Goal: Information Seeking & Learning: Find specific fact

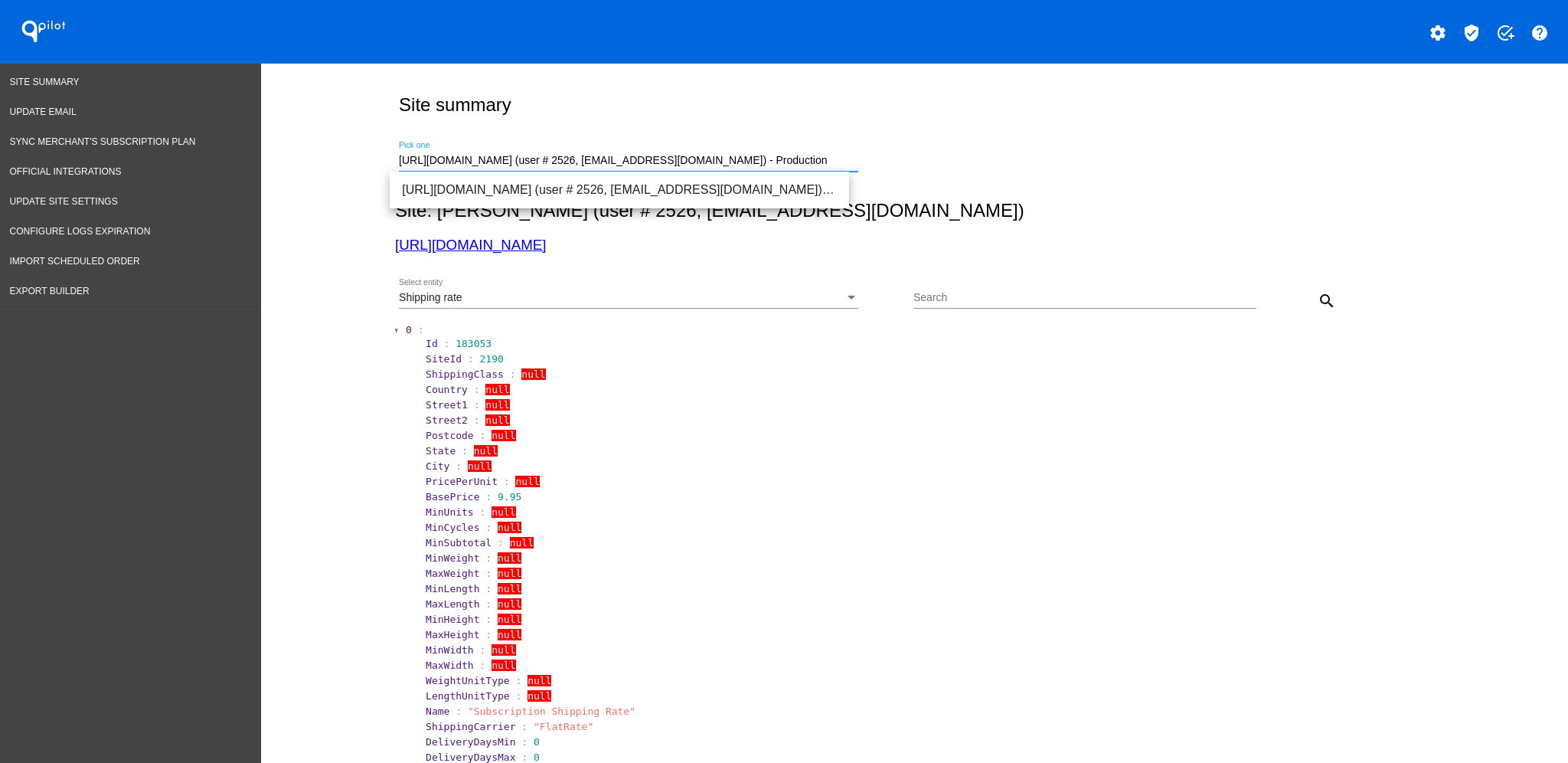
drag, startPoint x: 808, startPoint y: 163, endPoint x: 275, endPoint y: 172, distance: 533.1
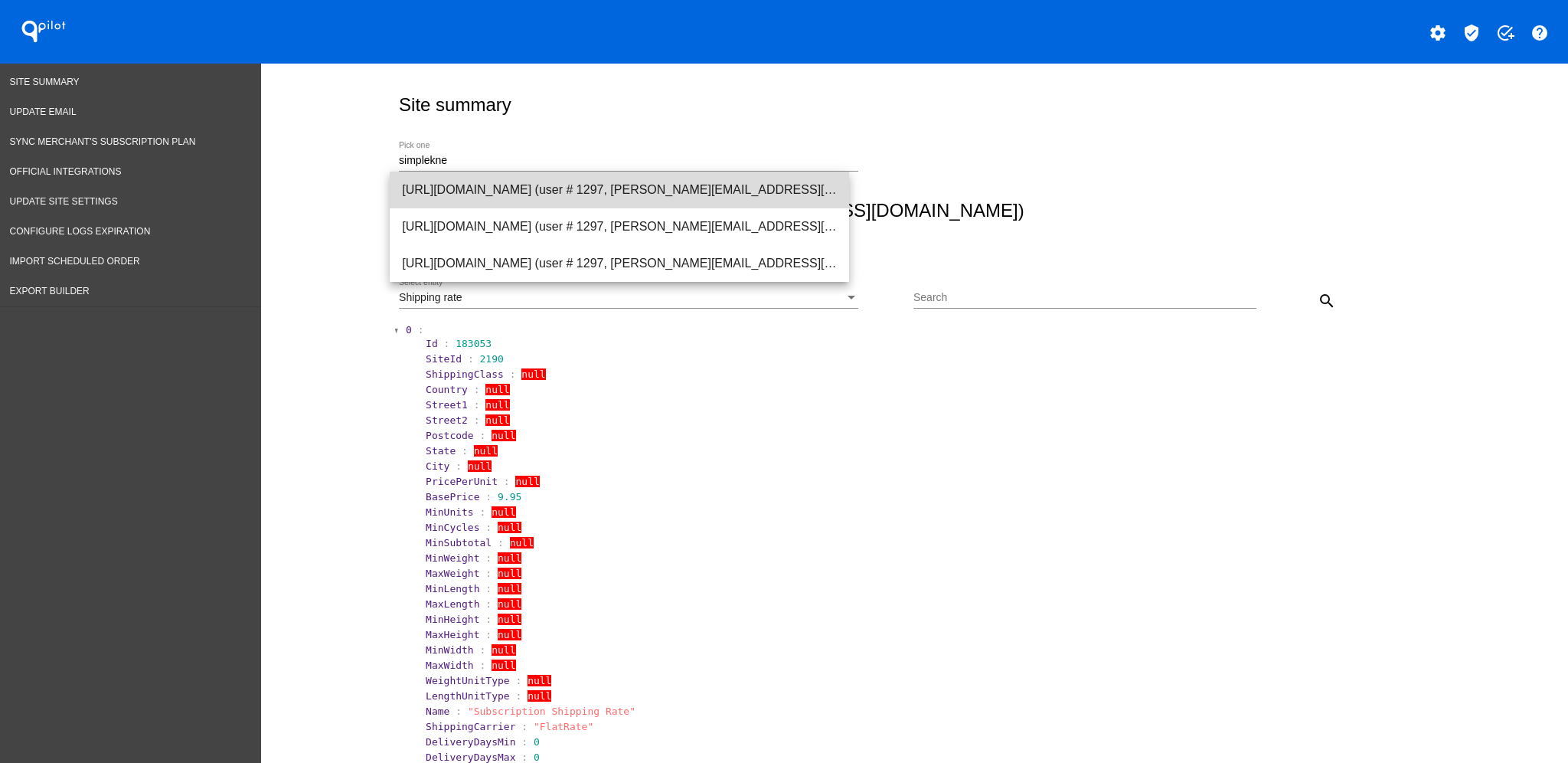
click at [767, 184] on span "[URL][DOMAIN_NAME] (user # 1297, [PERSON_NAME][EMAIL_ADDRESS][DOMAIN_NAME]) - P…" at bounding box center [619, 190] width 435 height 37
type input "[URL][DOMAIN_NAME] (user # 1297, [PERSON_NAME][EMAIL_ADDRESS][DOMAIN_NAME]) - P…"
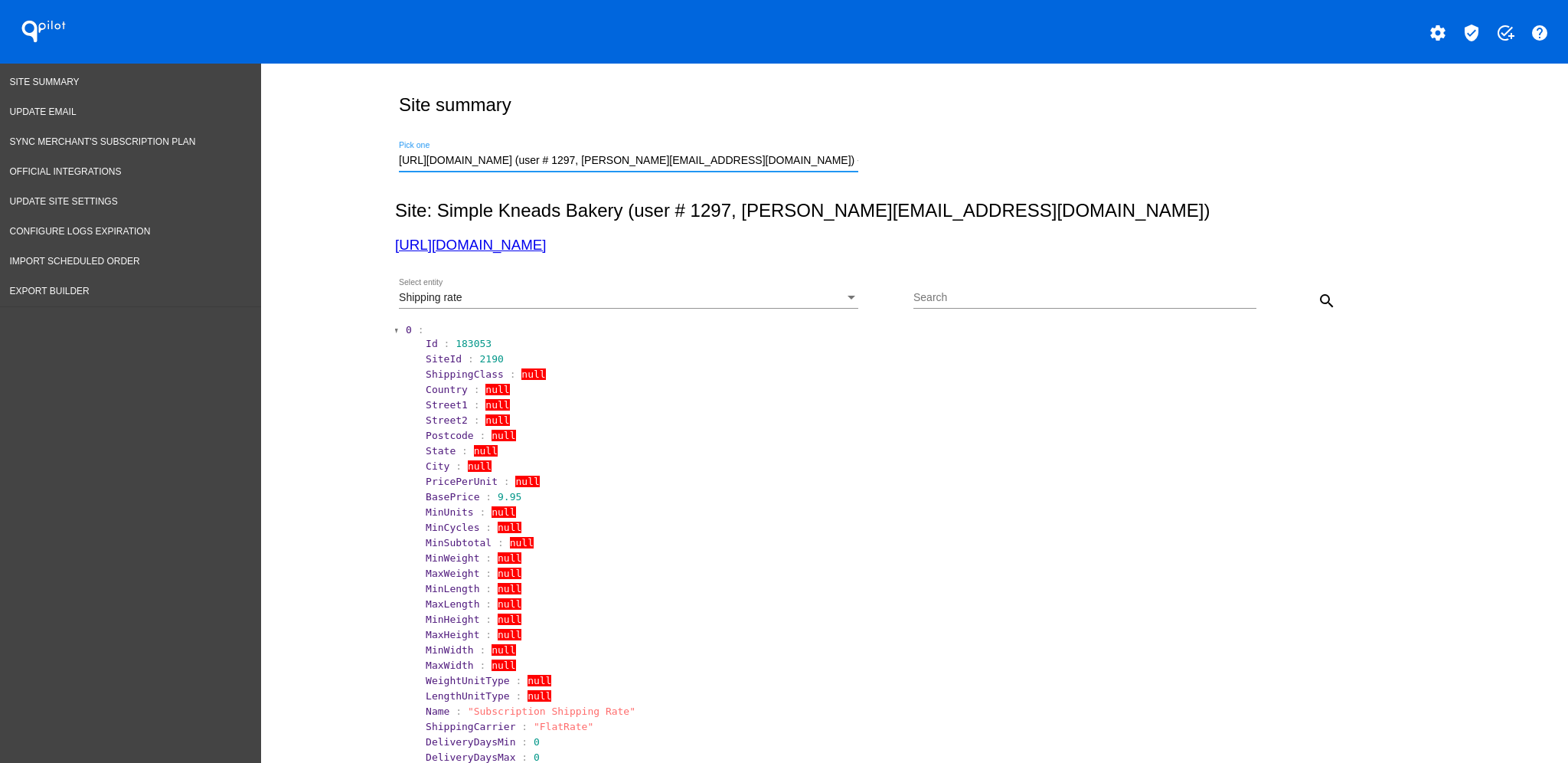
click at [808, 291] on div "Shipping rate Select entity" at bounding box center [628, 293] width 459 height 30
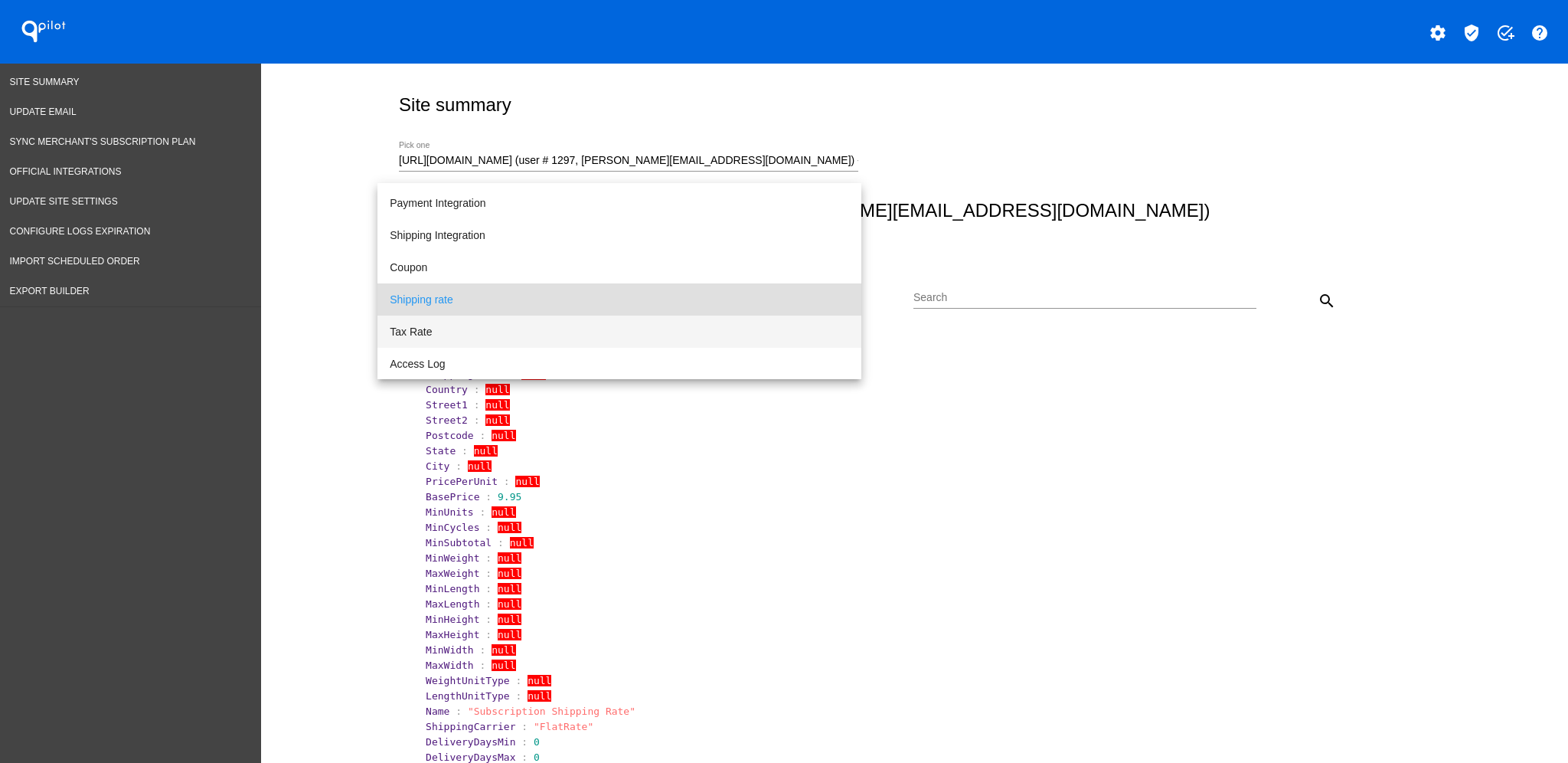
scroll to position [56, 0]
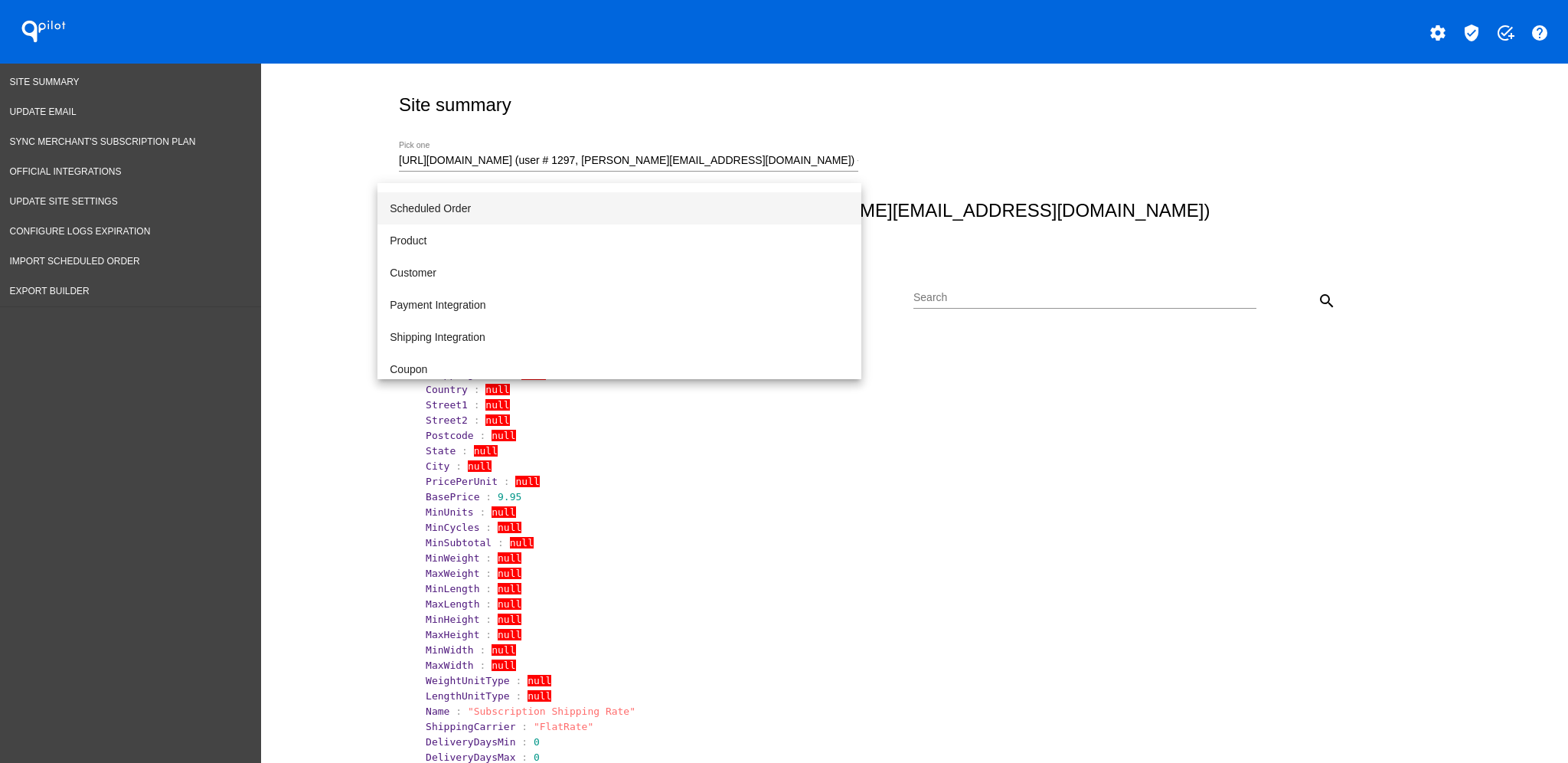
click at [682, 199] on span "Scheduled Order" at bounding box center [618, 209] width 459 height 32
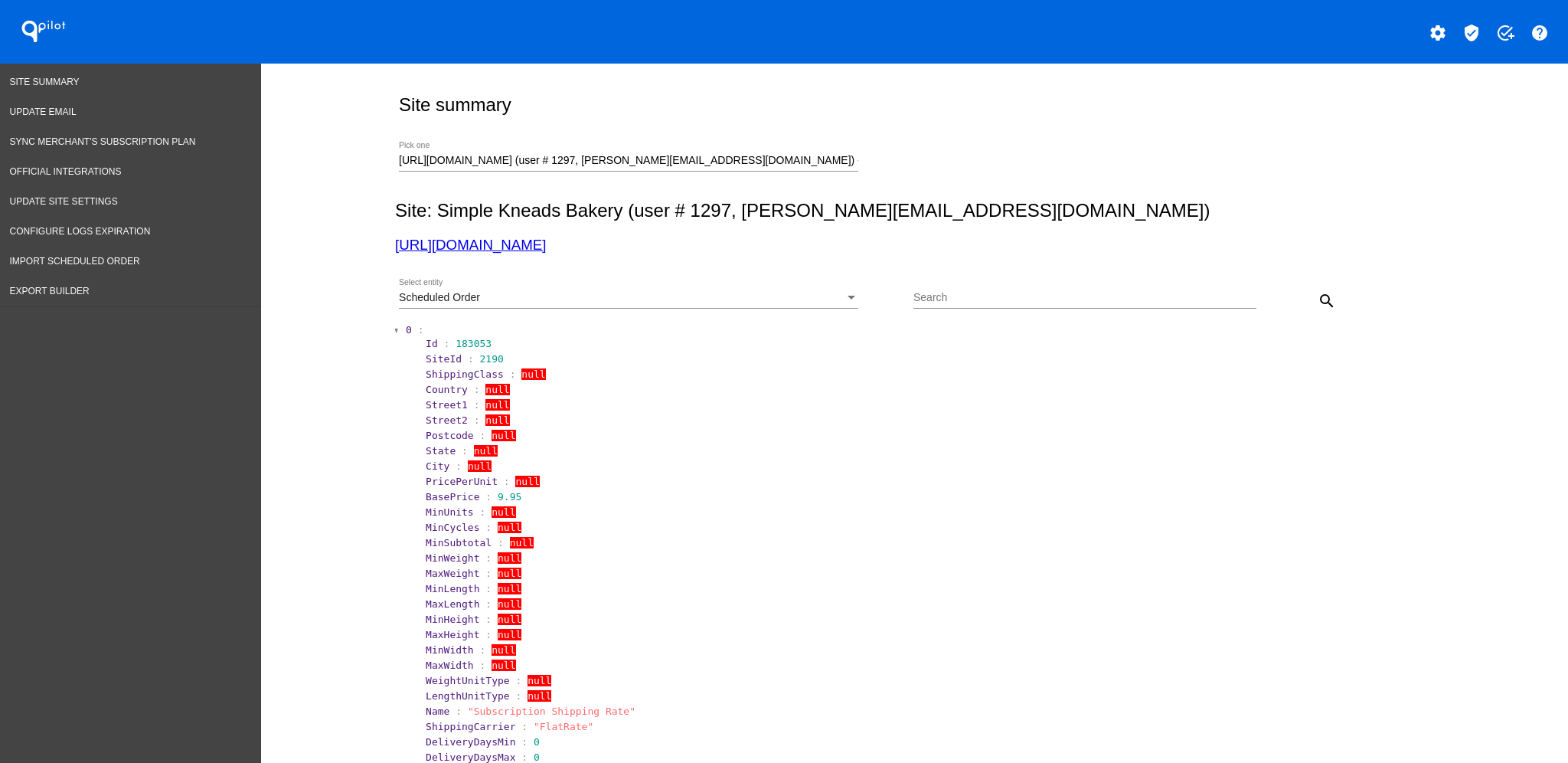
click at [1002, 299] on input "Search" at bounding box center [1084, 298] width 343 height 13
paste input "532733 Subscription &ndash; [DATE] 02:04 AM 2025-07-30 shop_subscription [URL][…"
type input "532733 Subscription &ndash; [DATE] 02:04 AM 2025-07-30 shop_subscription [URL][…"
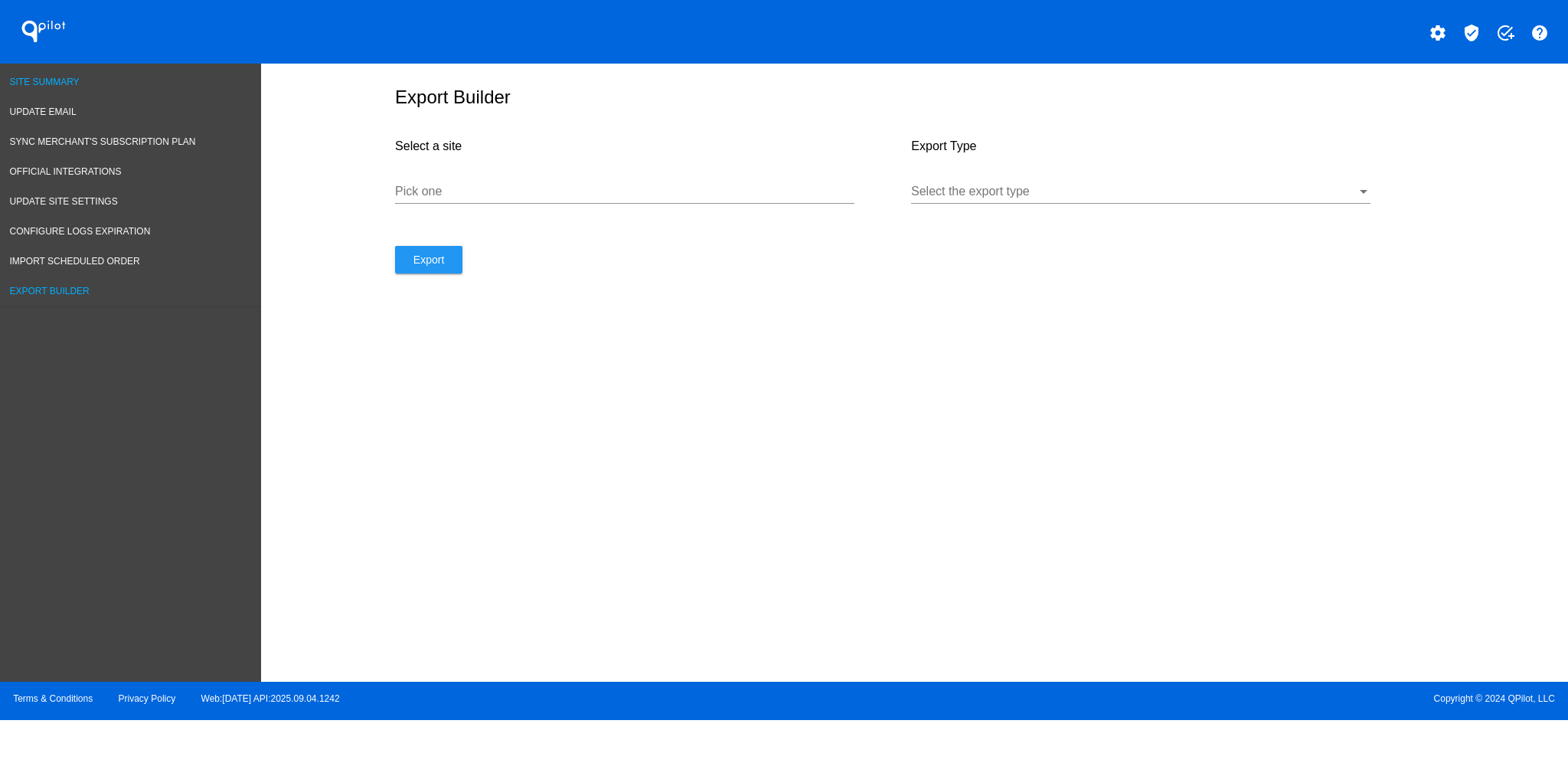
click at [72, 84] on span "Site Summary" at bounding box center [45, 82] width 70 height 11
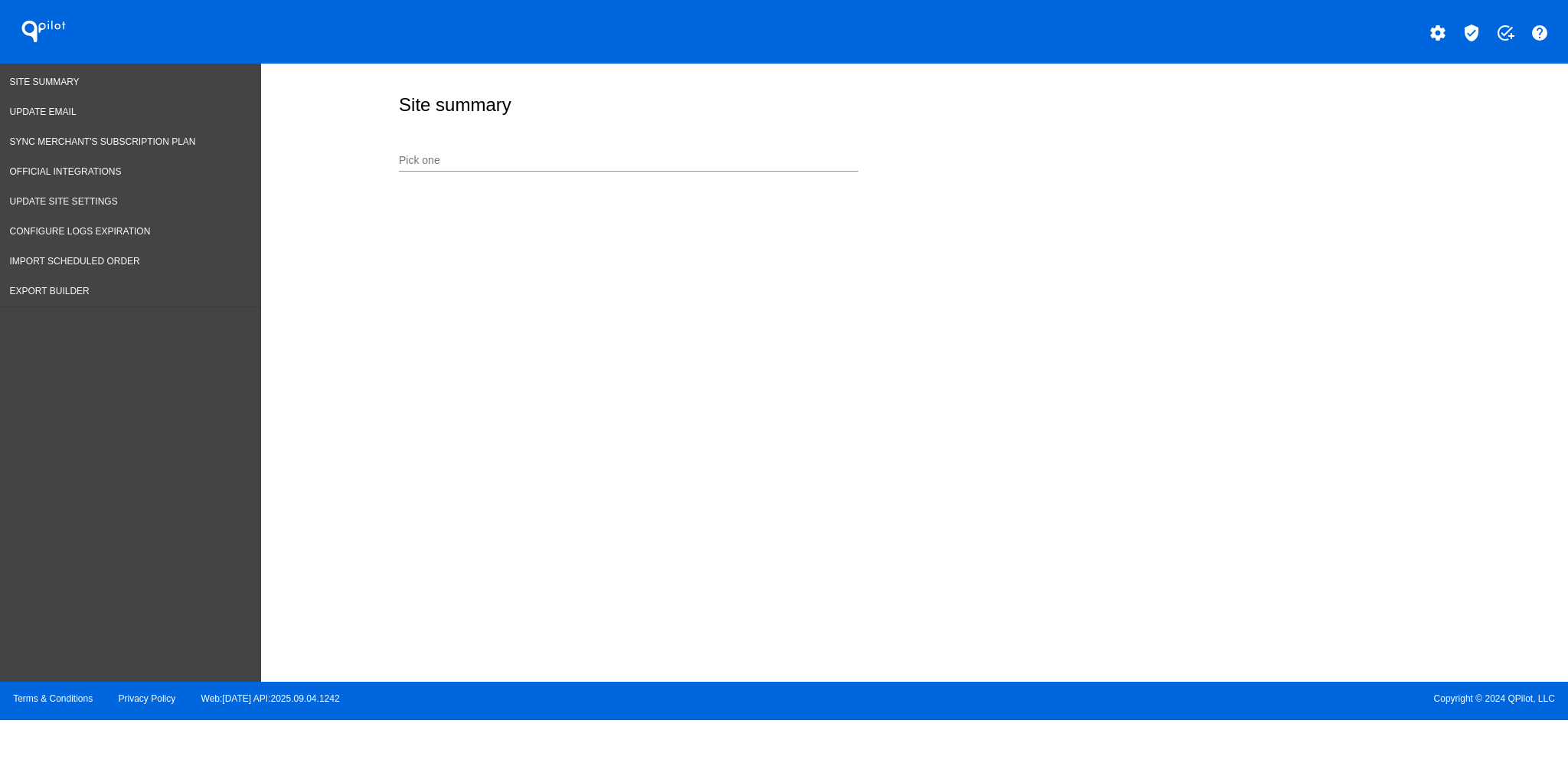
click at [567, 167] on input "Pick one" at bounding box center [628, 161] width 459 height 13
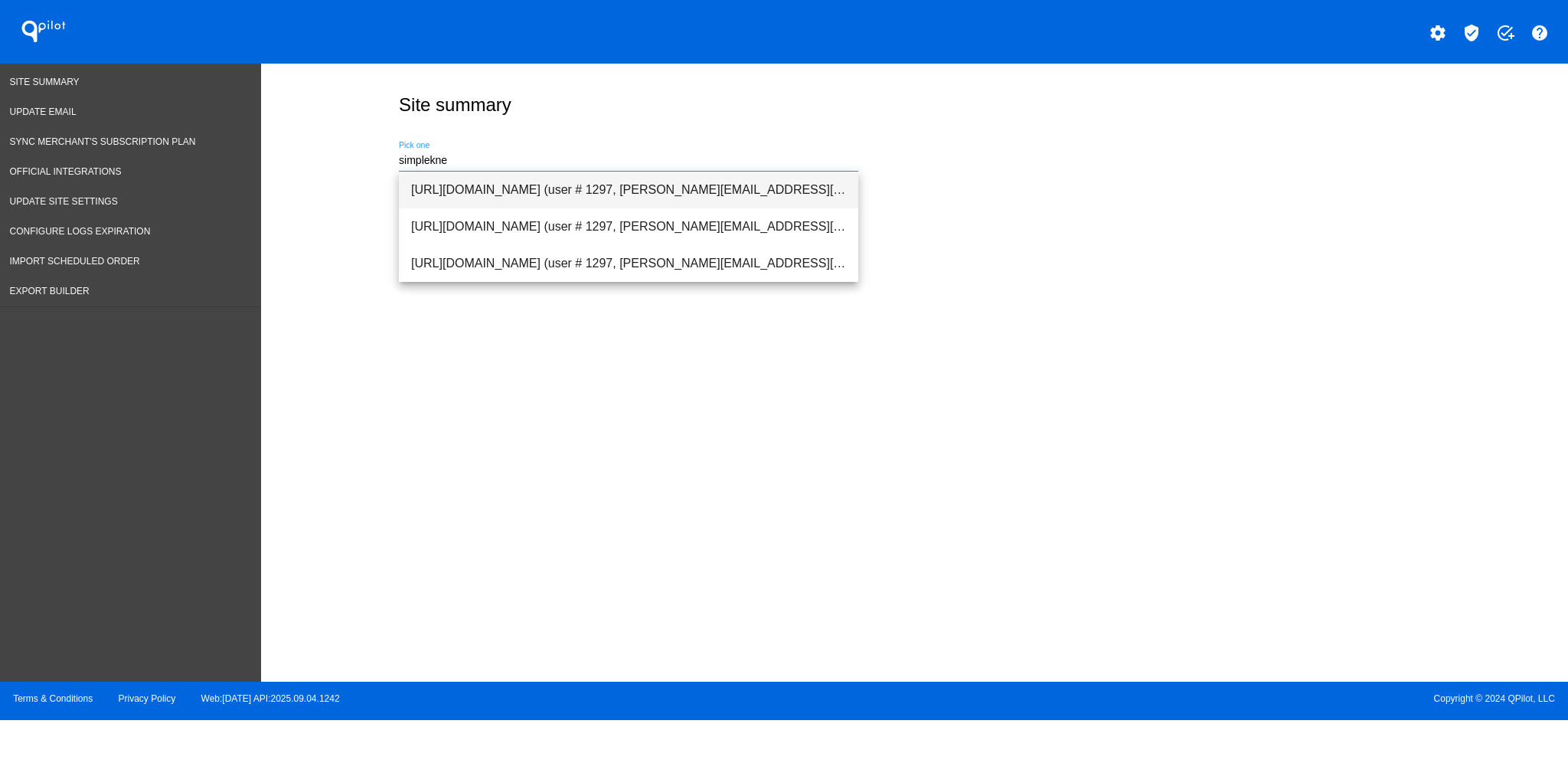
click at [569, 174] on span "[URL][DOMAIN_NAME] (user # 1297, [PERSON_NAME][EMAIL_ADDRESS][DOMAIN_NAME]) - P…" at bounding box center [628, 190] width 435 height 37
type input "[URL][DOMAIN_NAME] (user # 1297, [PERSON_NAME][EMAIL_ADDRESS][DOMAIN_NAME]) - P…"
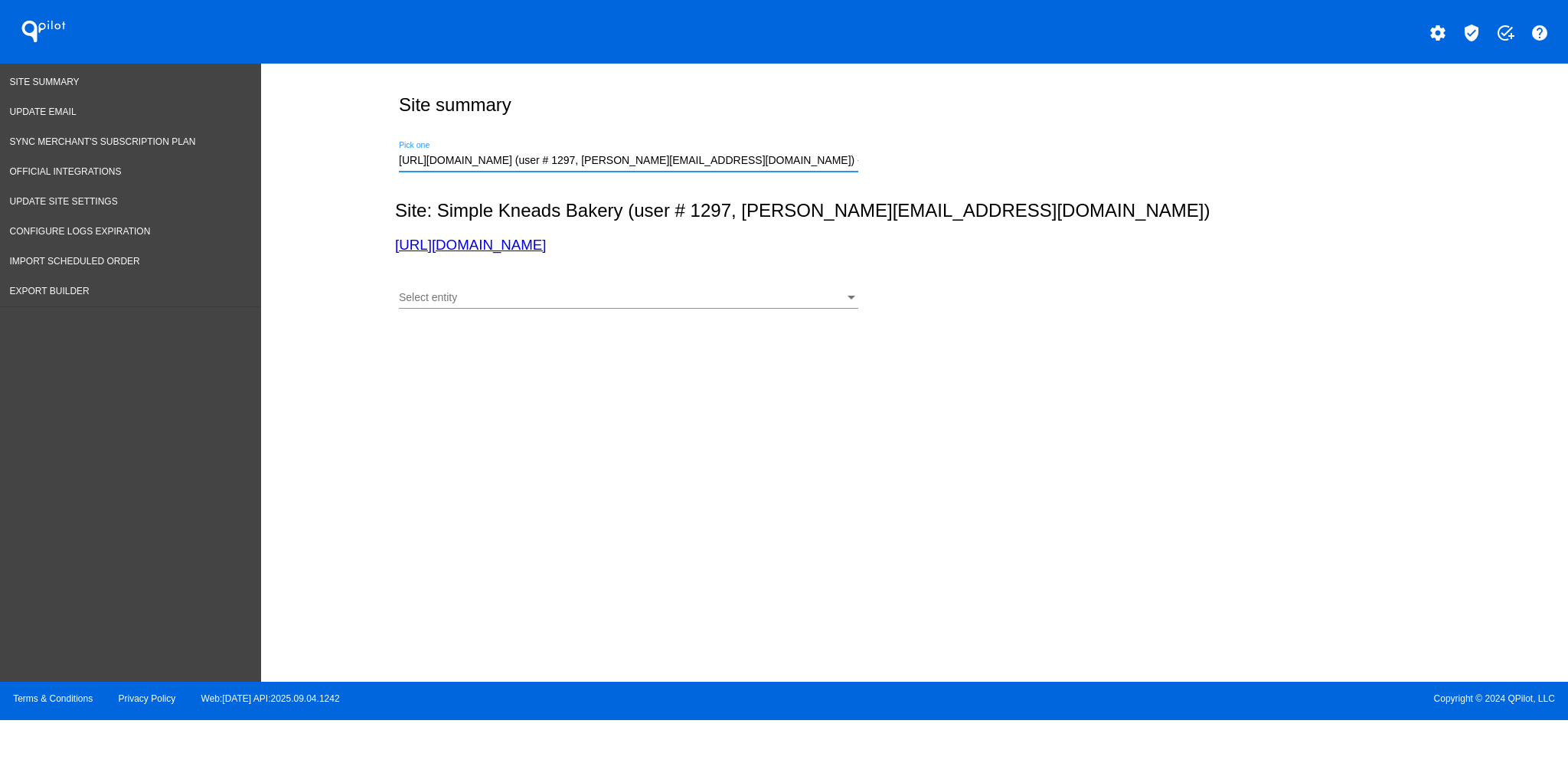
click at [702, 300] on div "Select entity" at bounding box center [622, 298] width 446 height 13
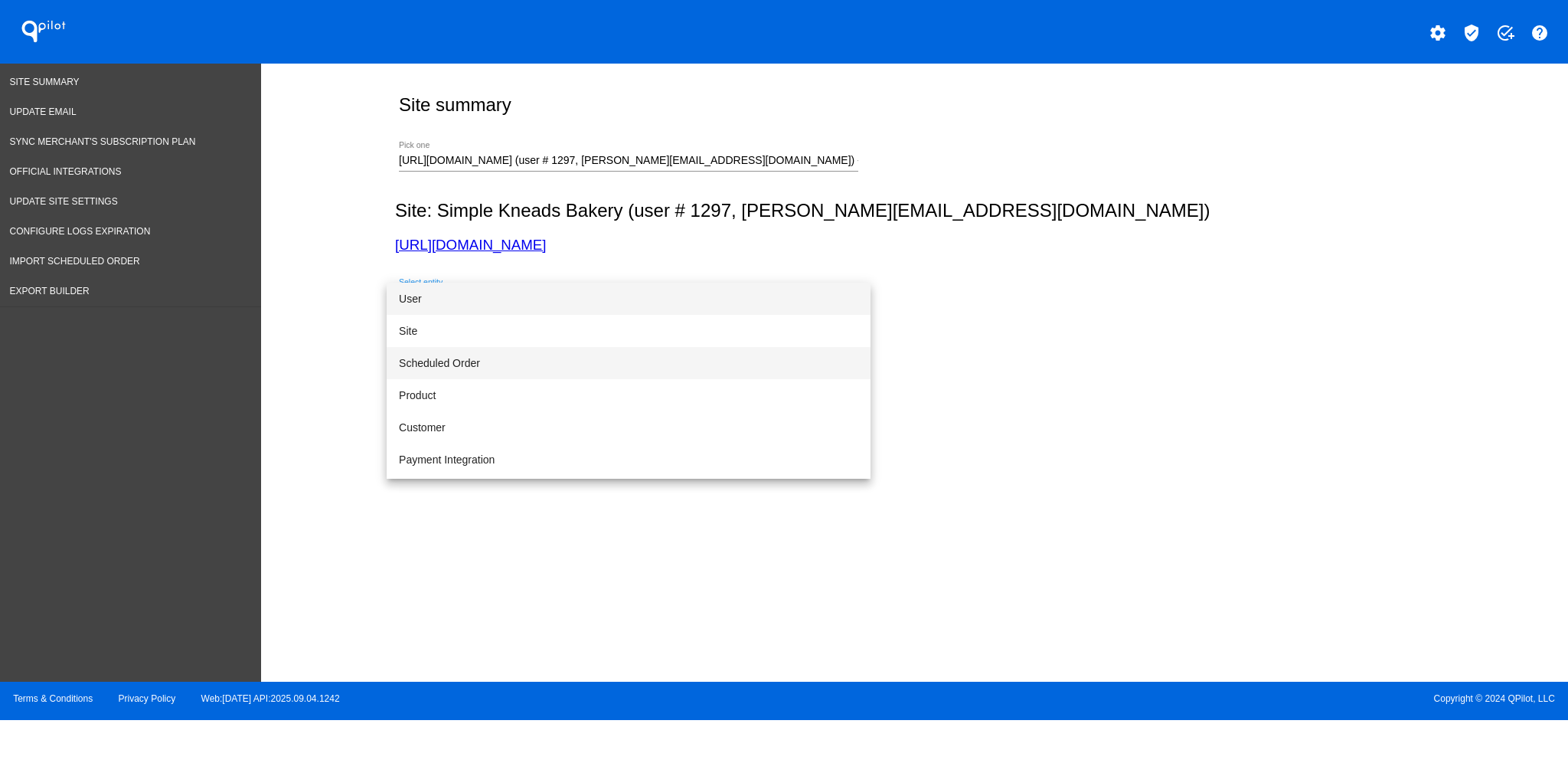
click at [646, 368] on span "Scheduled Order" at bounding box center [628, 363] width 459 height 32
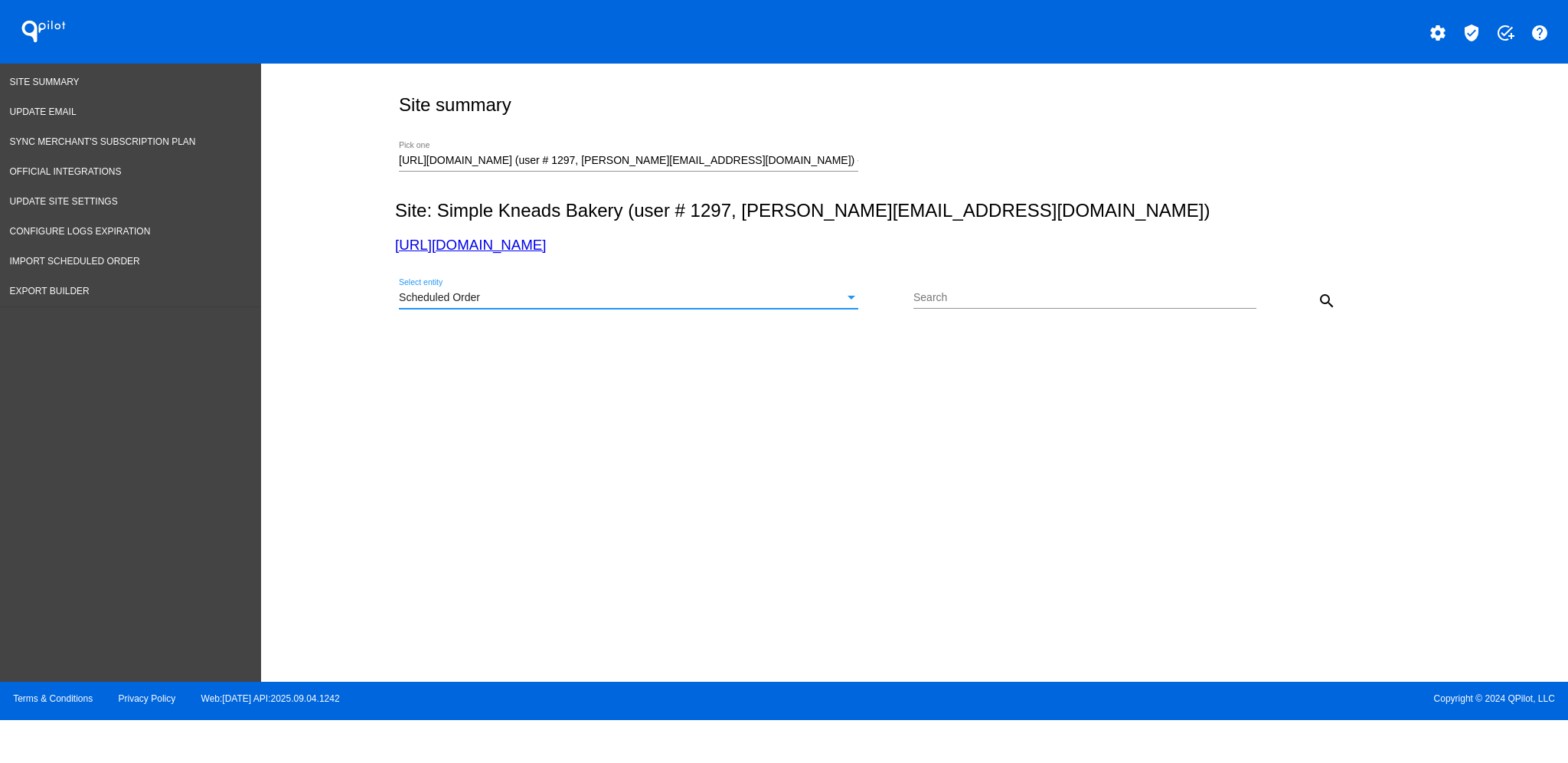
click at [957, 318] on div "Search" at bounding box center [1084, 300] width 343 height 44
click at [968, 298] on input "Search" at bounding box center [1084, 298] width 343 height 13
drag, startPoint x: 968, startPoint y: 298, endPoint x: 943, endPoint y: 340, distance: 48.9
drag, startPoint x: 943, startPoint y: 340, endPoint x: 932, endPoint y: 297, distance: 44.4
paste input "[EMAIL_ADDRESS][DOMAIN_NAME]"
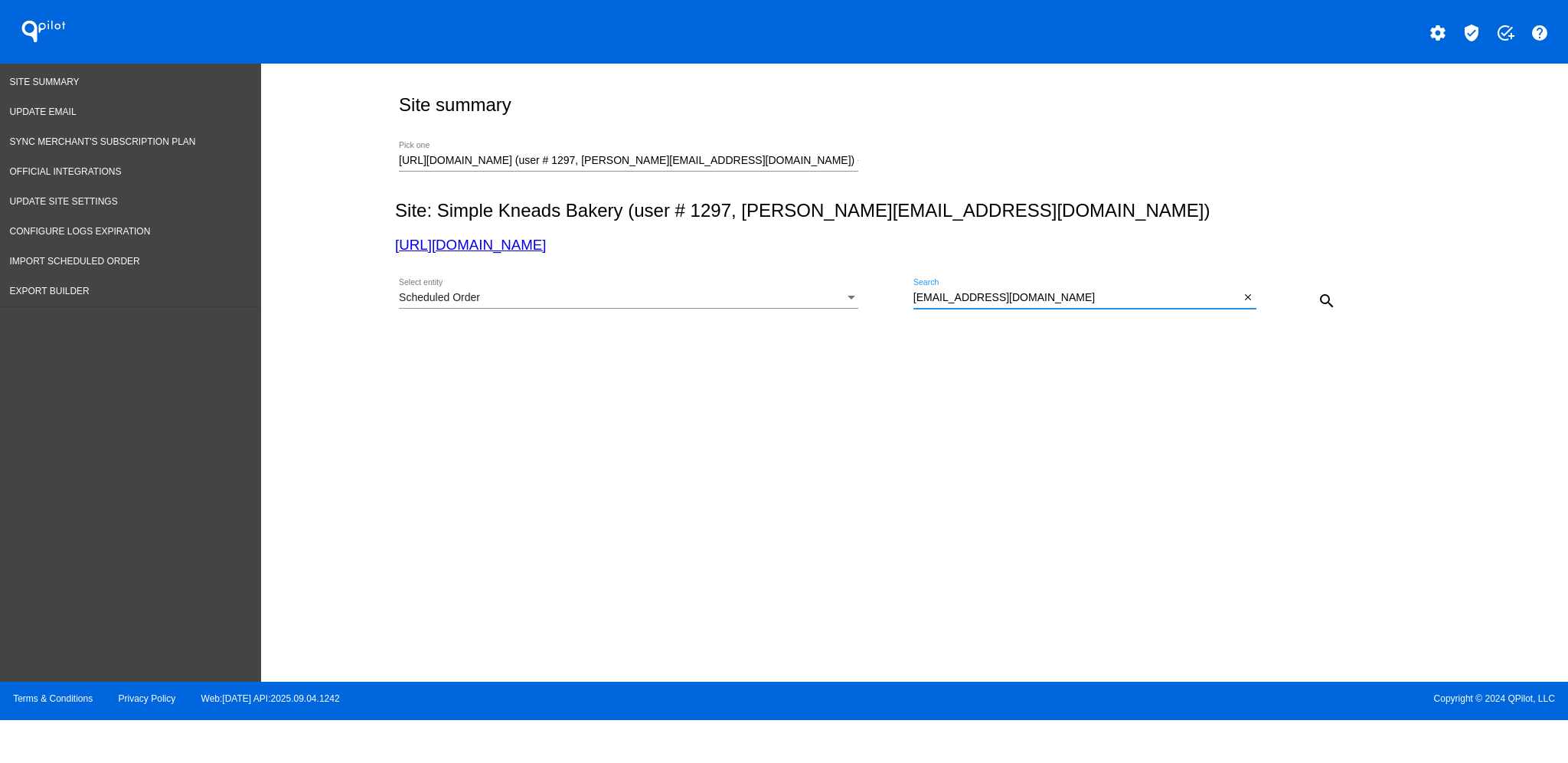
click at [1334, 298] on mat-icon "search" at bounding box center [1326, 301] width 19 height 19
drag, startPoint x: 1041, startPoint y: 302, endPoint x: 874, endPoint y: 275, distance: 169.2
click at [885, 299] on div "Scheduled Order Select entity [EMAIL_ADDRESS][DOMAIN_NAME] Search close search" at bounding box center [911, 295] width 1033 height 55
paste input "[EMAIL_ADDRESS]"
type input "[EMAIL_ADDRESS][DOMAIN_NAME]"
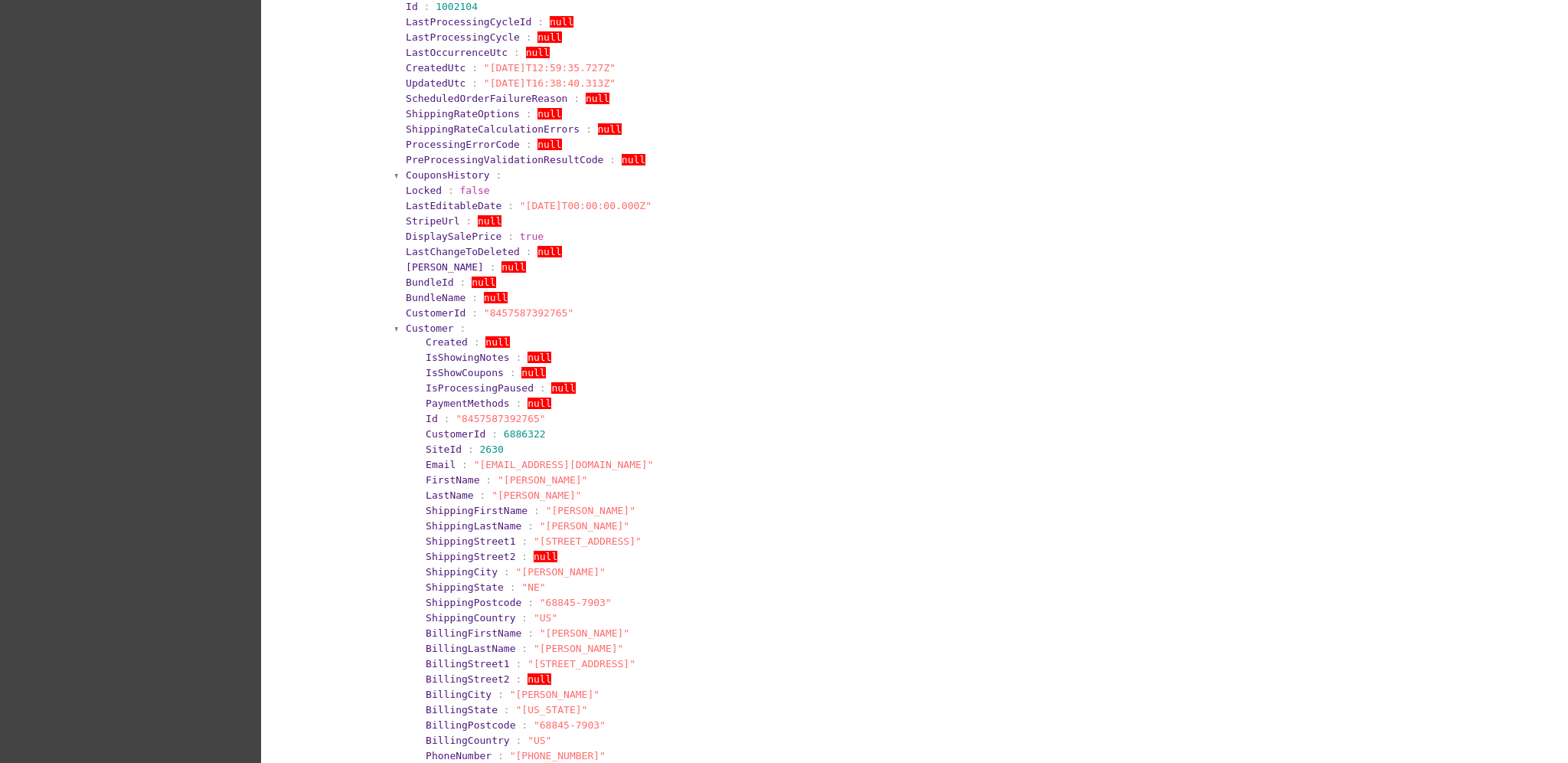
scroll to position [102, 0]
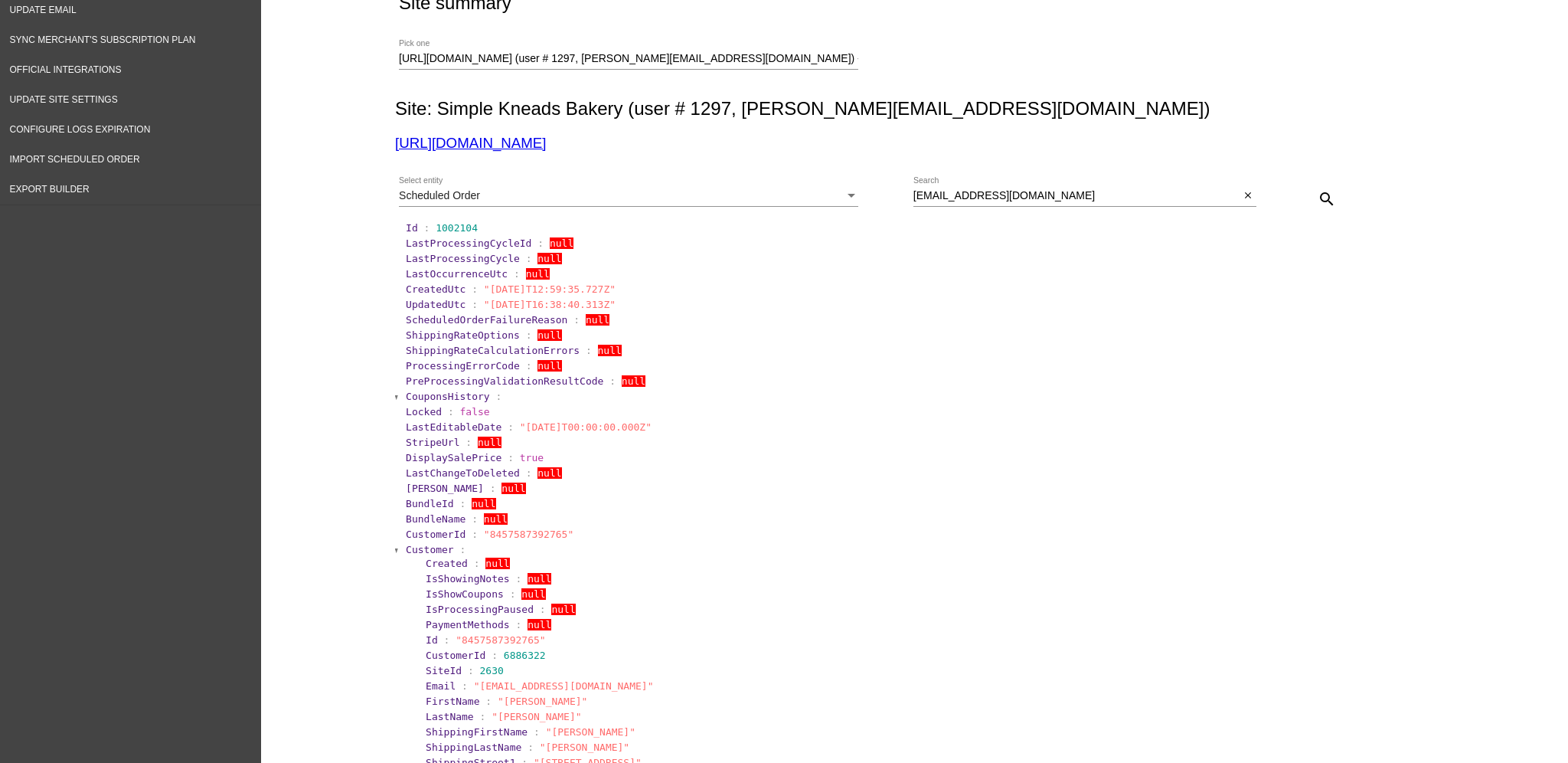
click at [405, 547] on span "Customer" at bounding box center [430, 549] width 48 height 12
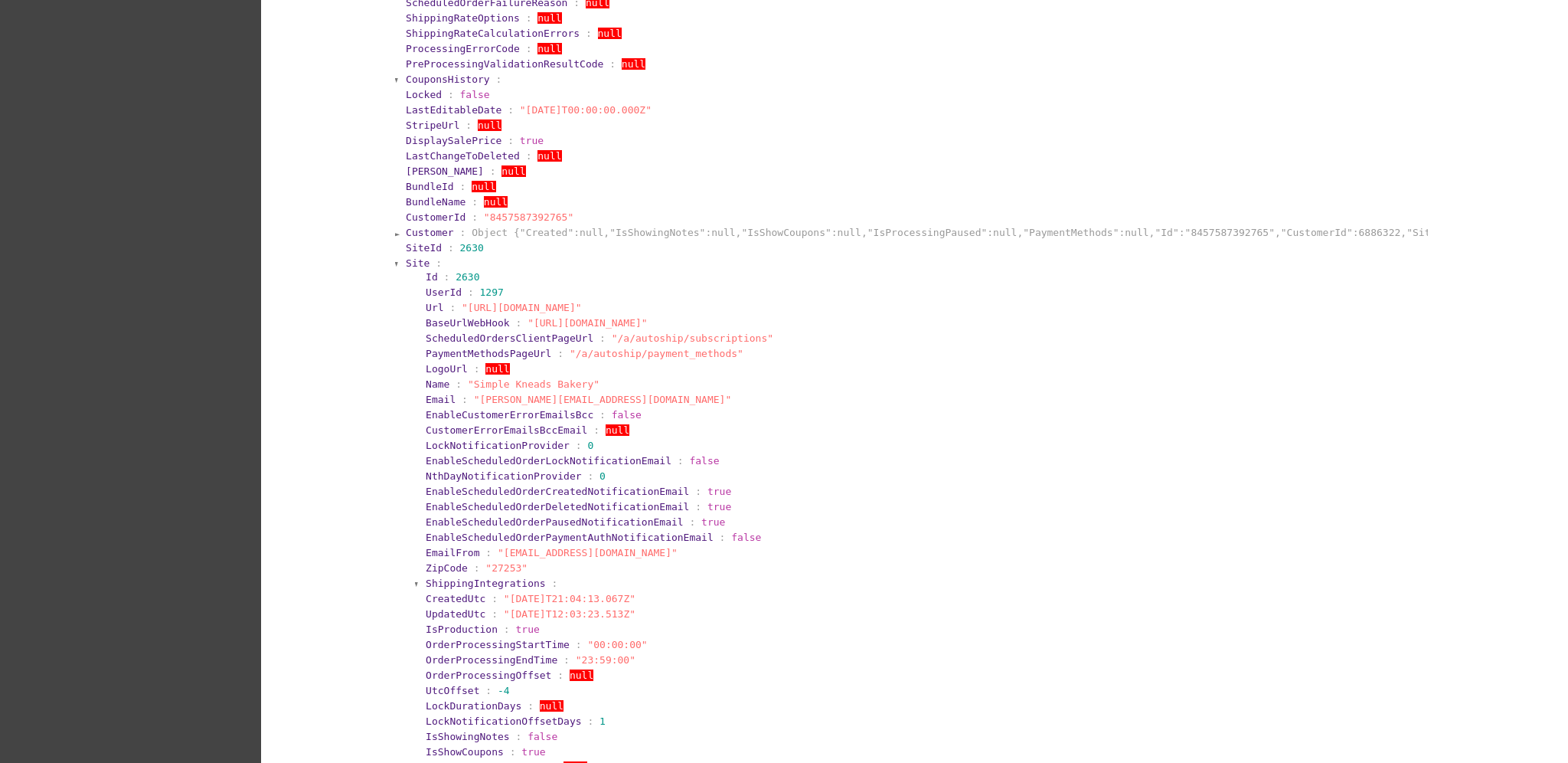
scroll to position [613, 0]
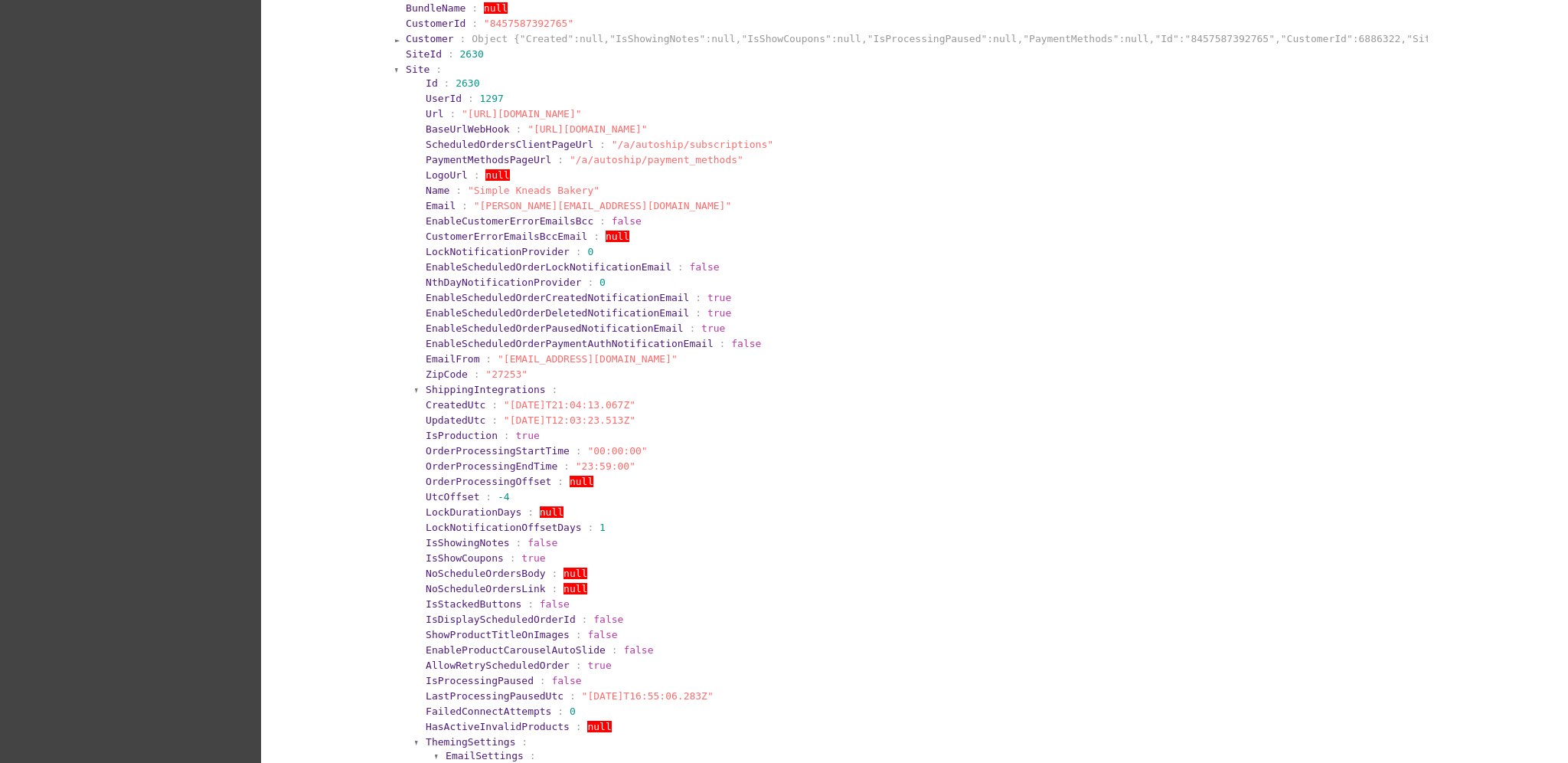
click at [405, 69] on span "Site" at bounding box center [417, 69] width 24 height 12
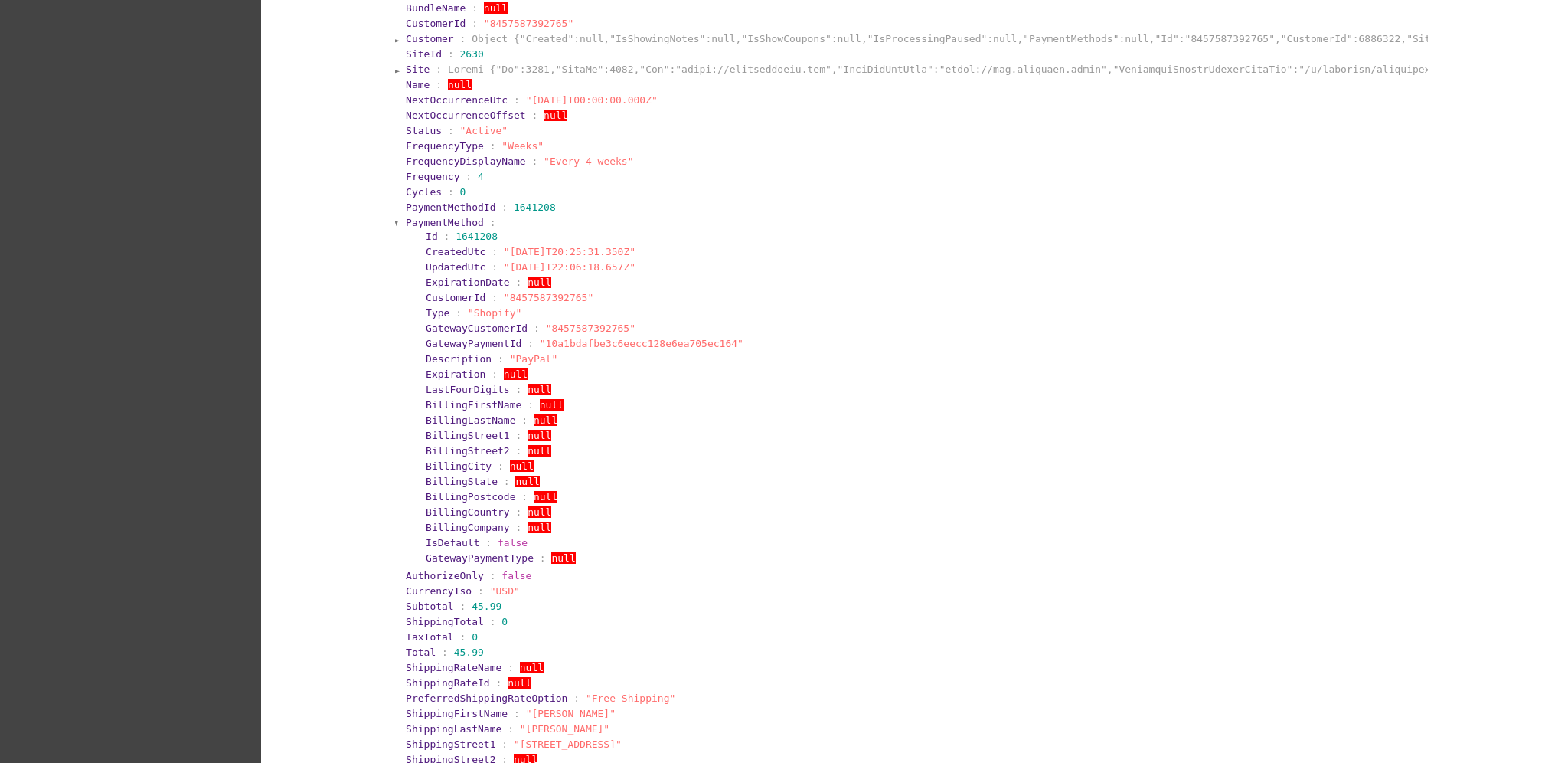
click at [416, 215] on section "PaymentMethod : Id : 1641208 CreatedUtc : "[DATE]T20:25:31.350Z" UpdatedUtc : "…" at bounding box center [916, 390] width 1023 height 352
click at [413, 212] on section "PaymentMethodId : 1641208" at bounding box center [916, 207] width 1023 height 14
click at [410, 219] on span "PaymentMethod" at bounding box center [444, 222] width 78 height 12
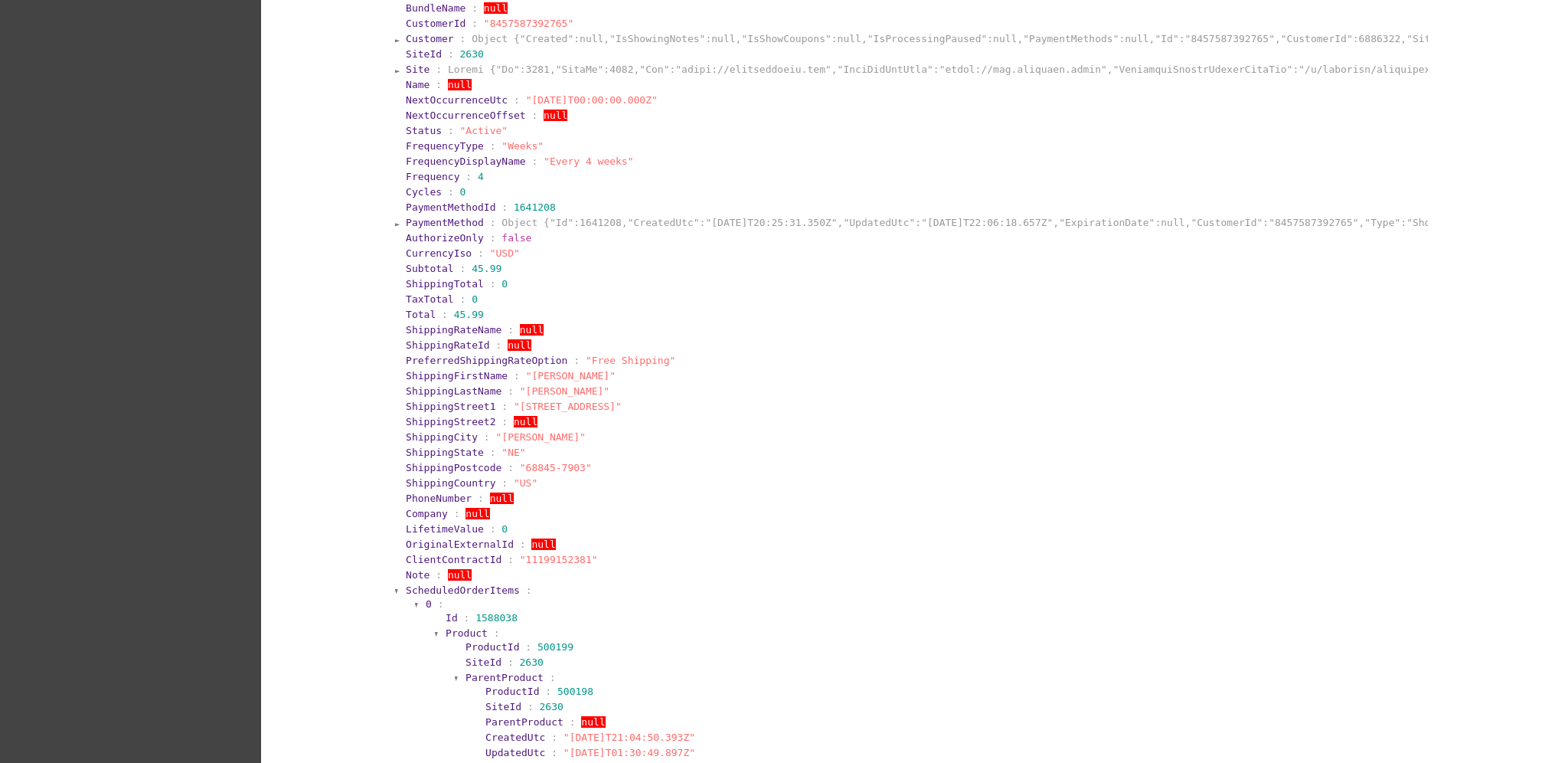
click at [441, 210] on span "PaymentMethodId" at bounding box center [450, 207] width 89 height 12
click at [441, 225] on span "PaymentMethod" at bounding box center [444, 222] width 78 height 12
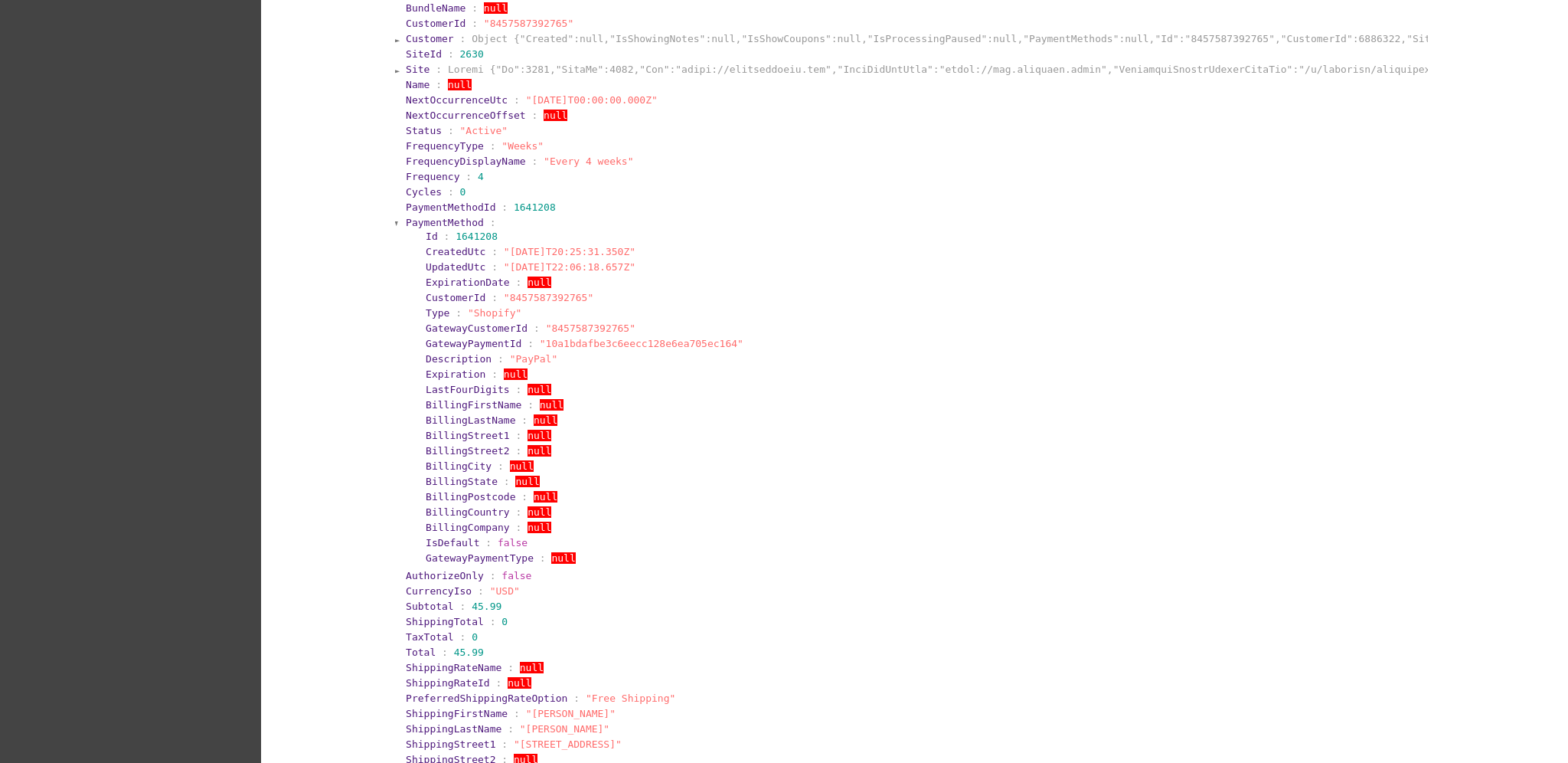
click at [441, 225] on span "PaymentMethod" at bounding box center [444, 222] width 78 height 12
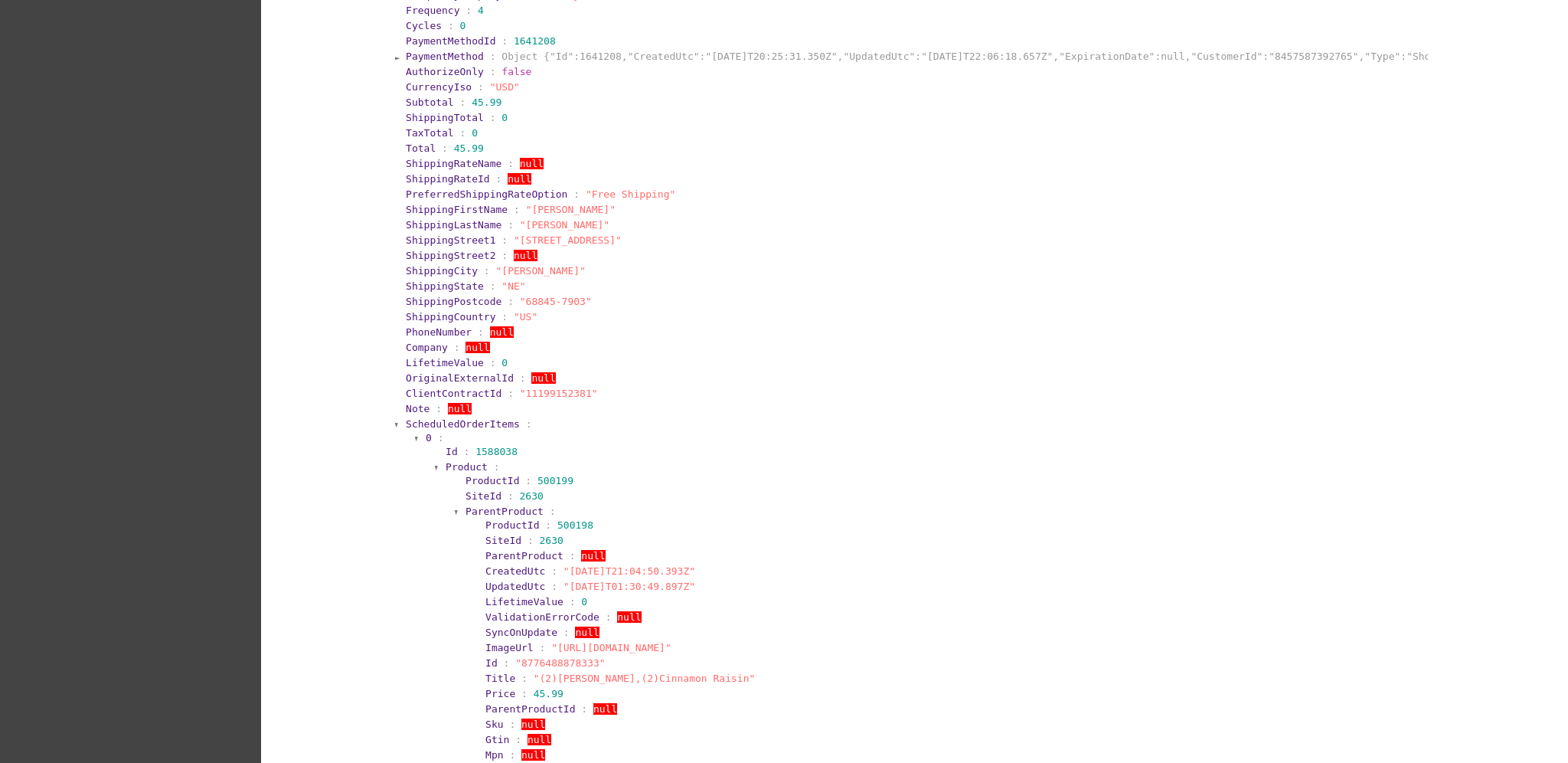
scroll to position [919, 0]
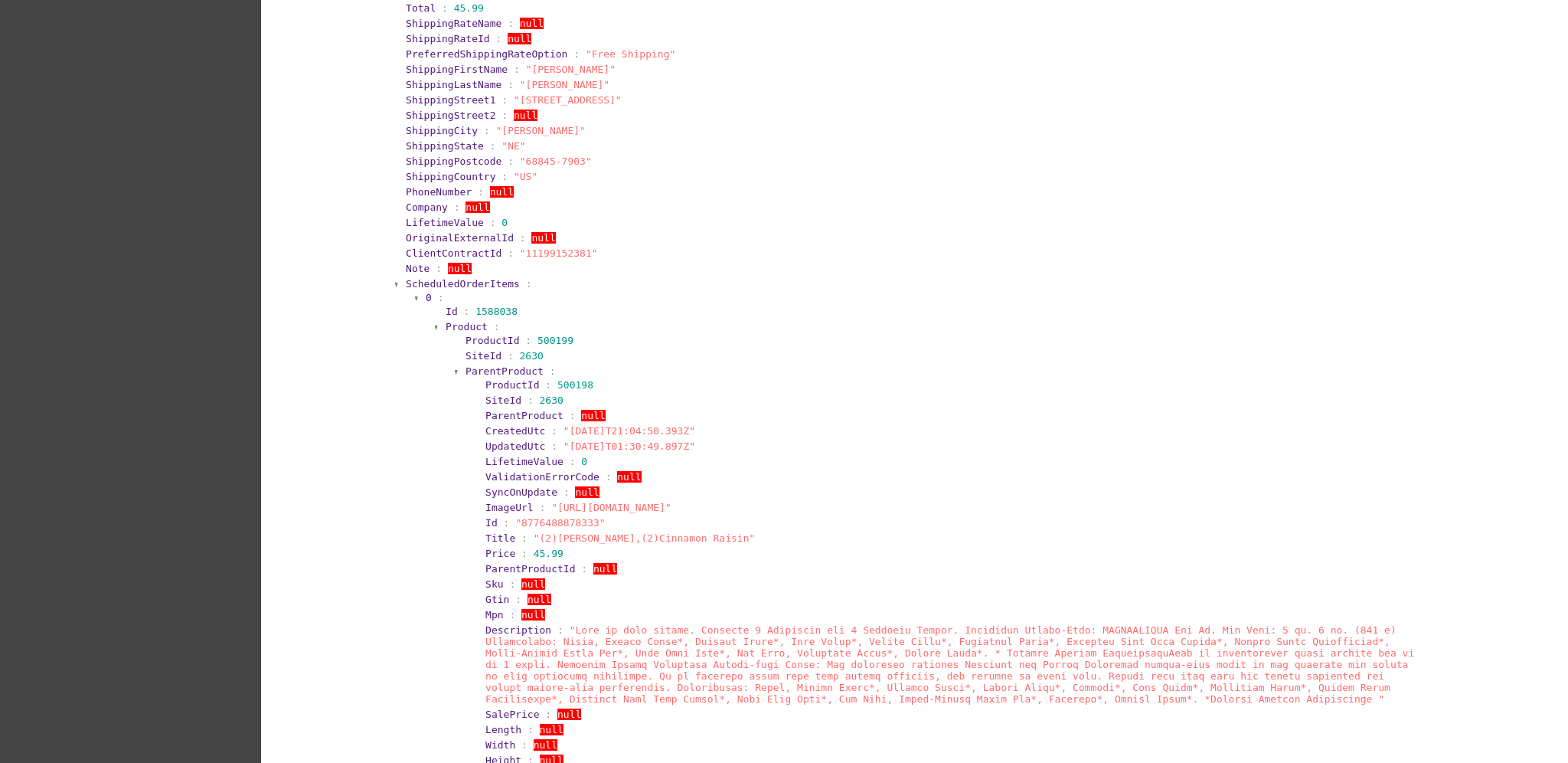
click at [426, 292] on span "0" at bounding box center [429, 297] width 6 height 12
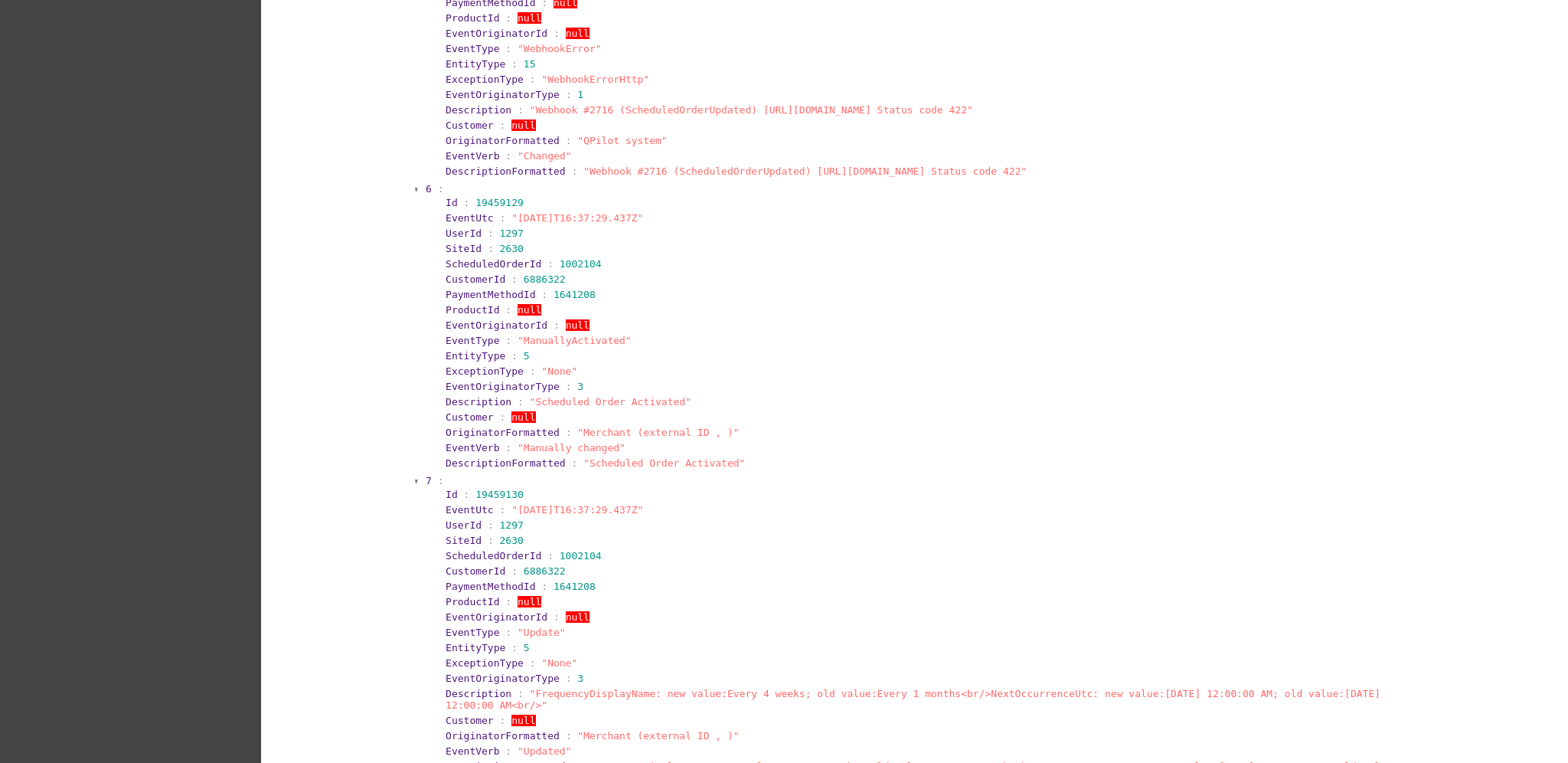
scroll to position [3396, 0]
